Goal: Check status: Check status

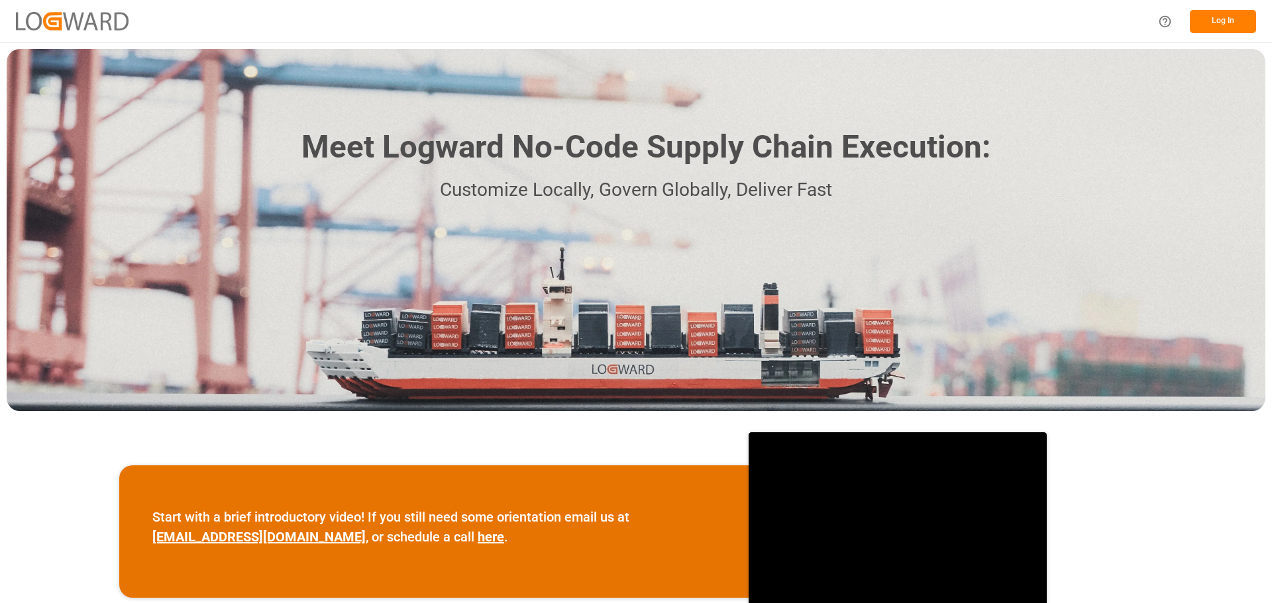
click at [1230, 26] on button "Log In" at bounding box center [1223, 21] width 66 height 23
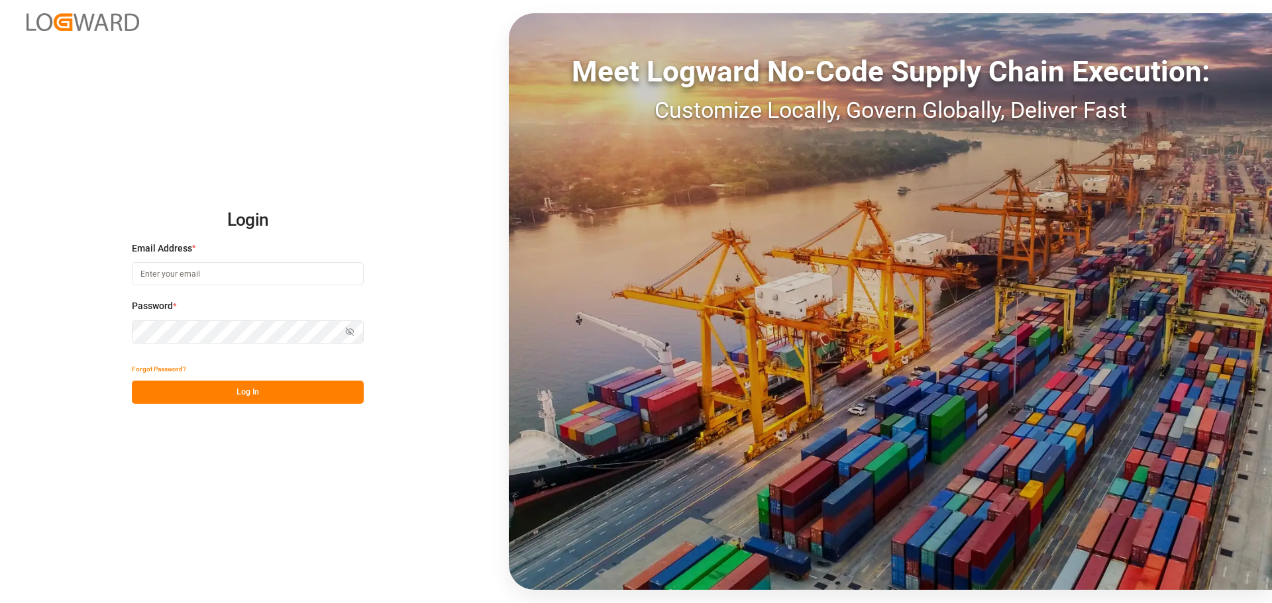
type input "[PERSON_NAME][EMAIL_ADDRESS][PERSON_NAME][DOMAIN_NAME]"
click at [250, 390] on button "Log In" at bounding box center [248, 392] width 232 height 23
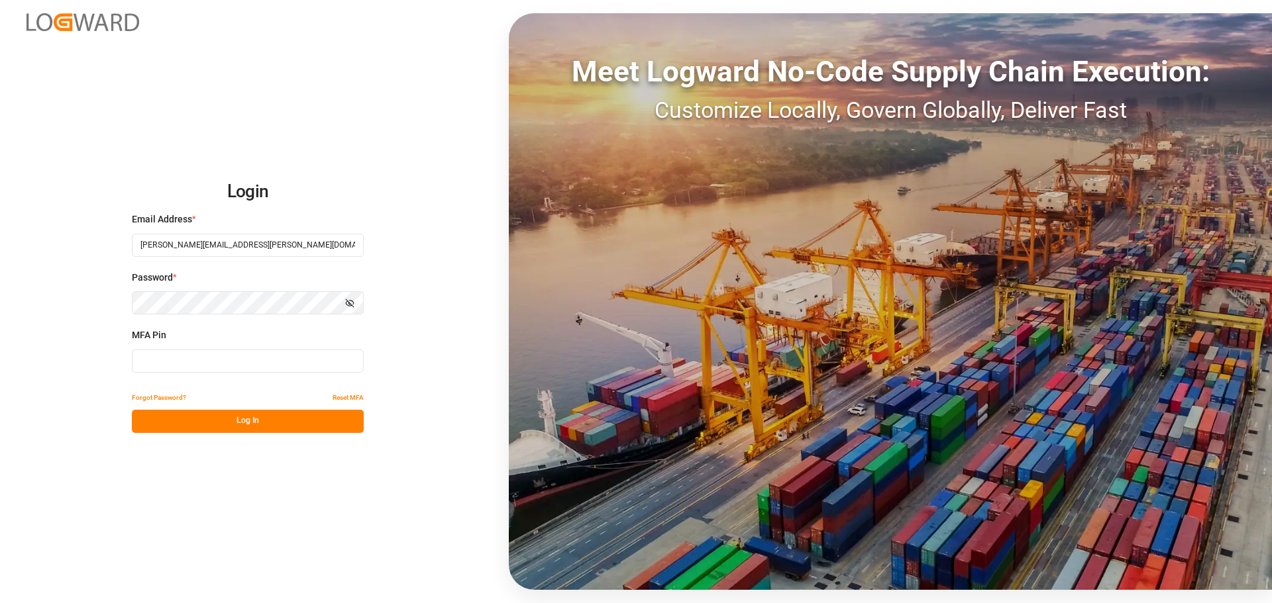
click at [215, 365] on input at bounding box center [248, 361] width 232 height 23
type input "212803"
click at [234, 419] on button "Log In" at bounding box center [248, 421] width 232 height 23
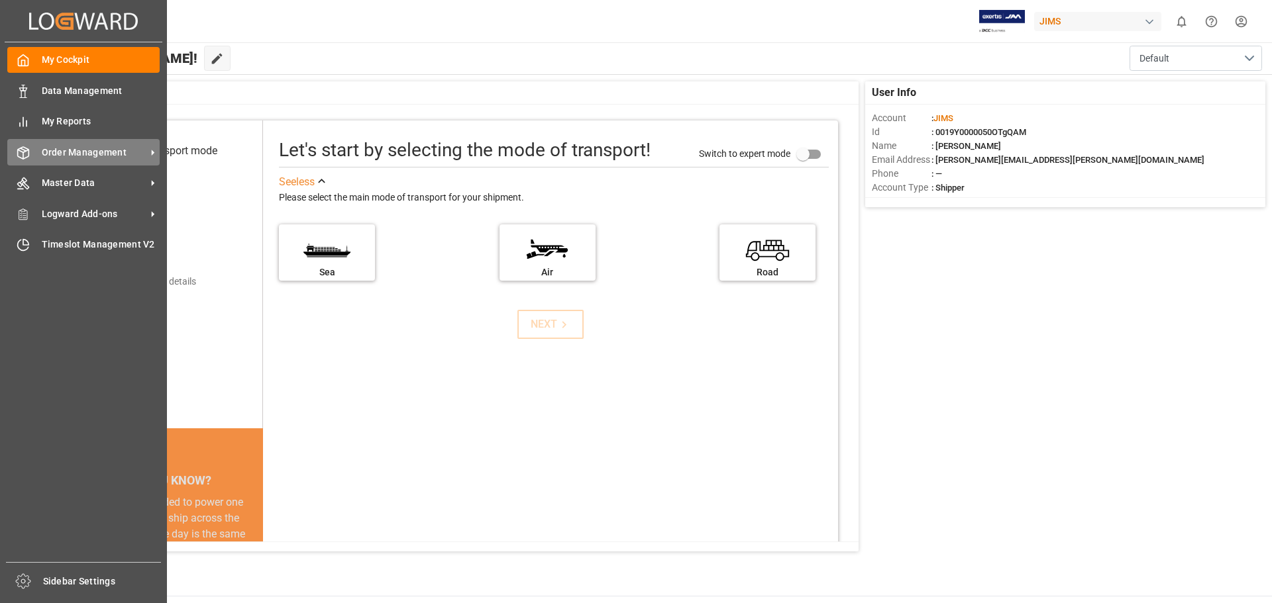
click at [134, 154] on span "Order Management" at bounding box center [94, 153] width 105 height 14
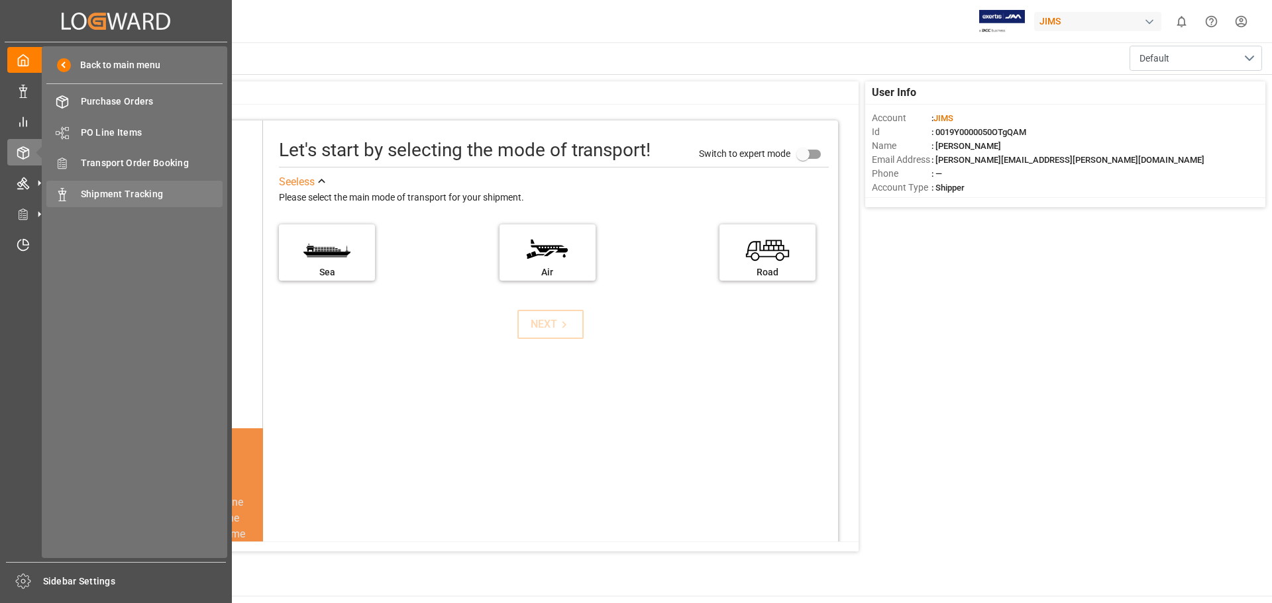
click at [150, 193] on span "Shipment Tracking" at bounding box center [152, 194] width 142 height 14
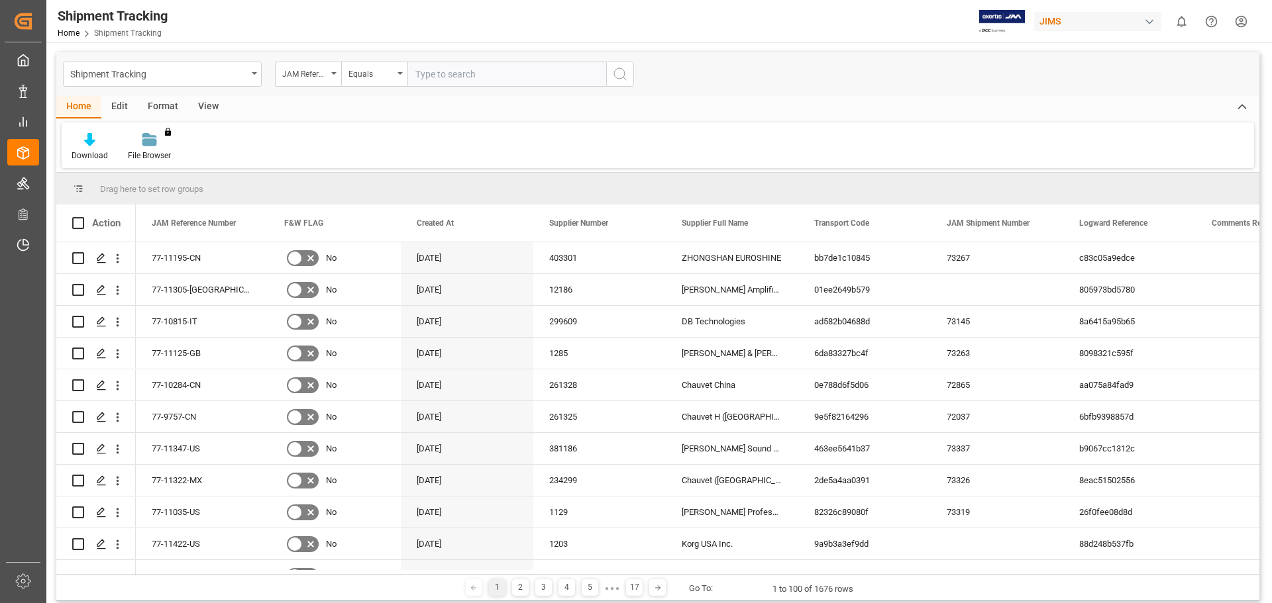
click at [462, 72] on input "text" at bounding box center [506, 74] width 199 height 25
type input "77-11372-[GEOGRAPHIC_DATA]"
click at [617, 74] on icon "search button" at bounding box center [620, 74] width 16 height 16
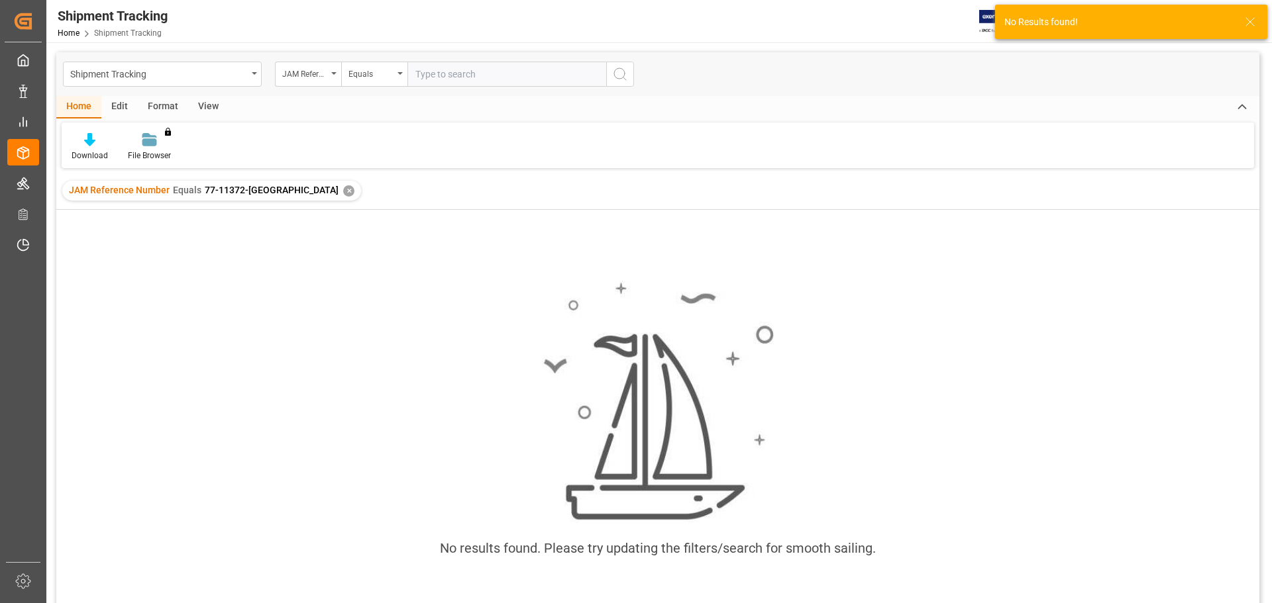
click at [474, 69] on input "text" at bounding box center [506, 74] width 199 height 25
paste input "77-11372-[GEOGRAPHIC_DATA]"
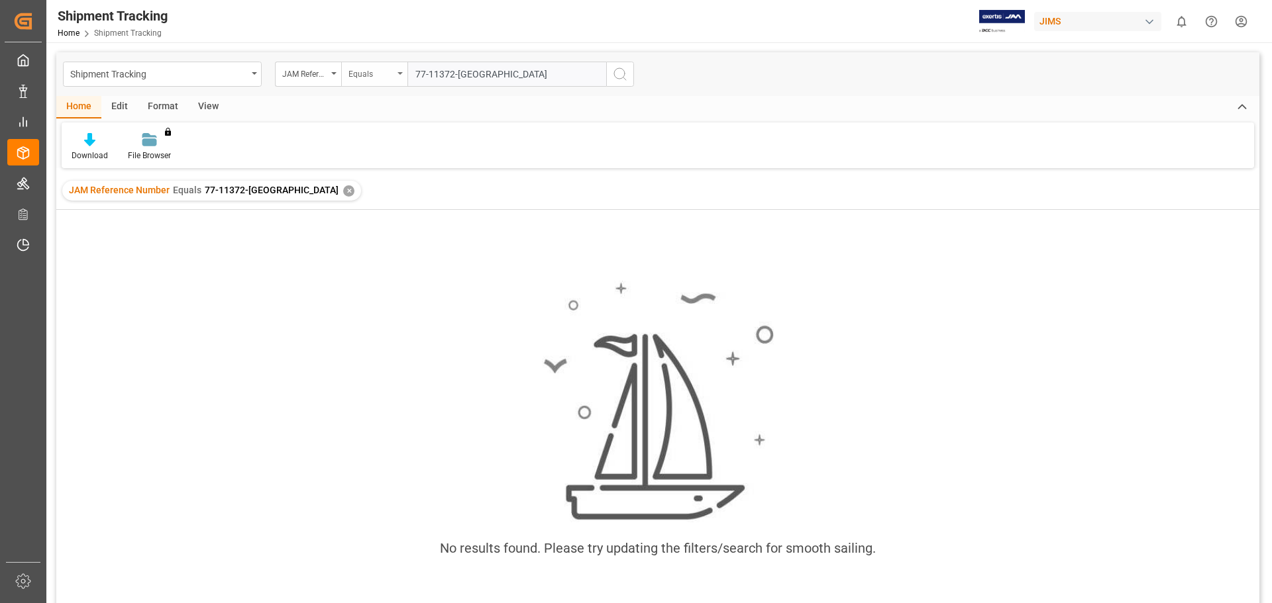
drag, startPoint x: 477, startPoint y: 72, endPoint x: 370, endPoint y: 76, distance: 106.7
click at [370, 76] on div "JAM Reference Number Equals 77-11372-US" at bounding box center [454, 74] width 359 height 25
type input "77-11372-[GEOGRAPHIC_DATA]"
